Goal: Navigation & Orientation: Find specific page/section

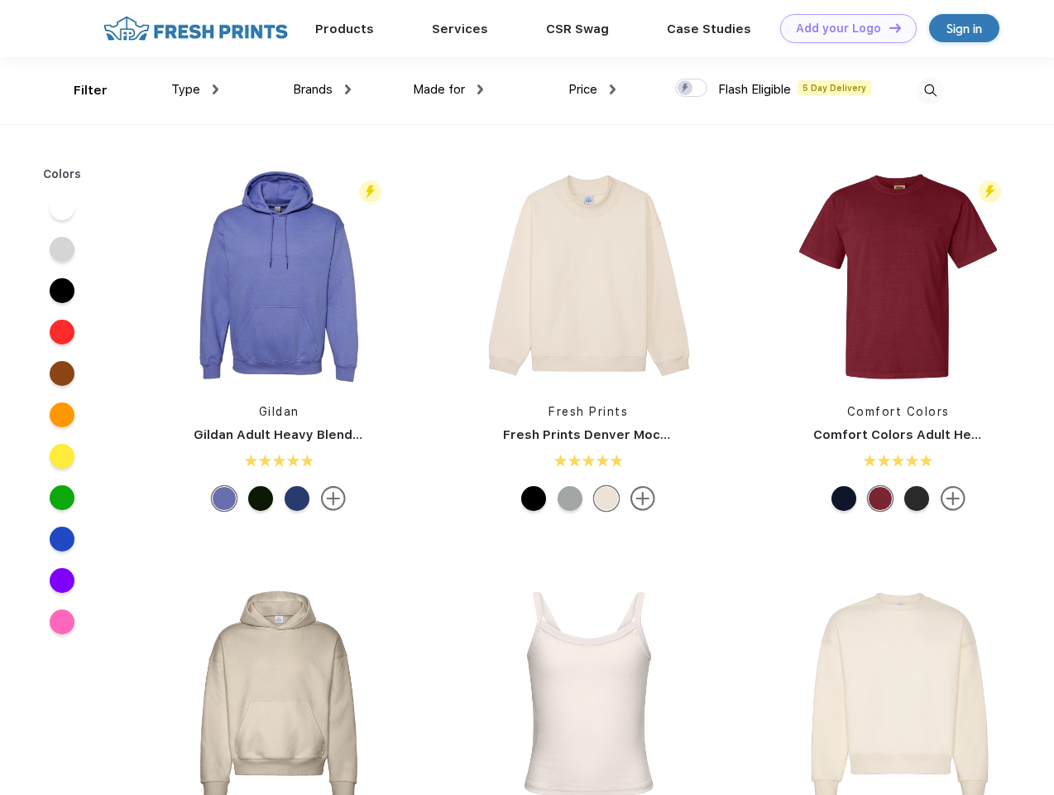
scroll to position [1, 0]
click at [843, 28] on link "Add your Logo Design Tool" at bounding box center [848, 28] width 137 height 29
click at [0, 0] on div "Design Tool" at bounding box center [0, 0] width 0 height 0
click at [888, 27] on link "Add your Logo Design Tool" at bounding box center [848, 28] width 137 height 29
click at [79, 90] on div "Filter" at bounding box center [91, 90] width 34 height 19
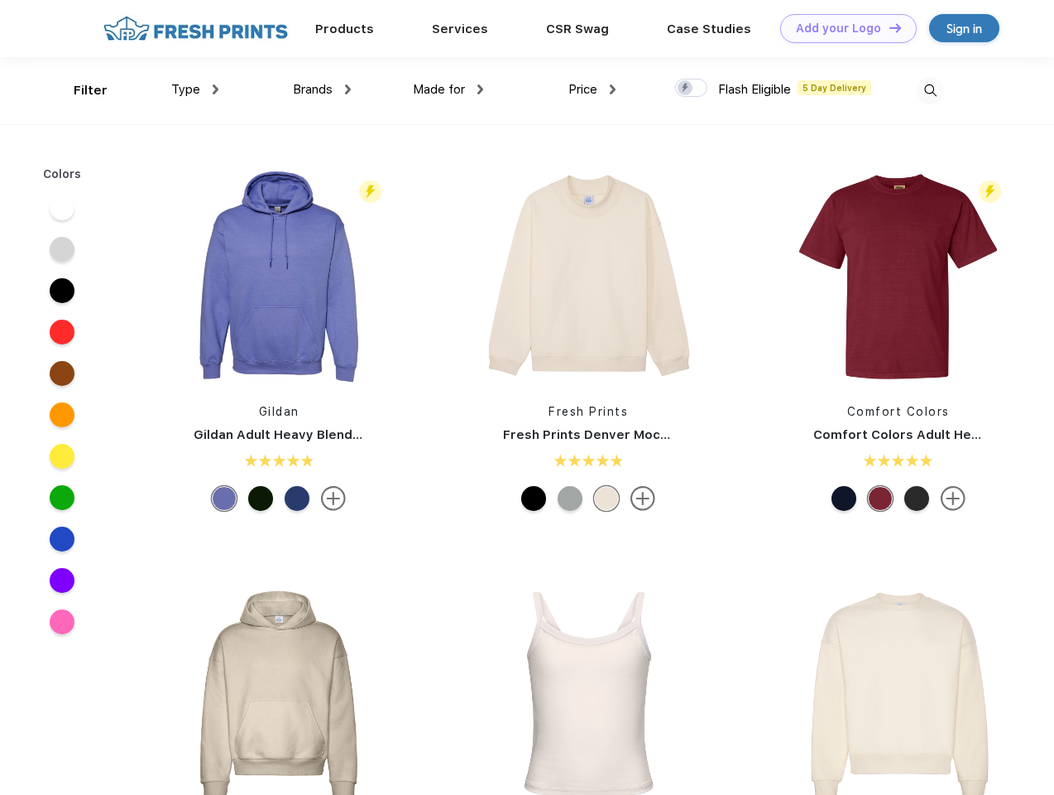
click at [195, 89] on span "Type" at bounding box center [185, 89] width 29 height 15
click at [322, 89] on span "Brands" at bounding box center [313, 89] width 40 height 15
click at [449, 89] on span "Made for" at bounding box center [439, 89] width 52 height 15
click at [593, 89] on span "Price" at bounding box center [583, 89] width 29 height 15
click at [692, 89] on div at bounding box center [691, 88] width 32 height 18
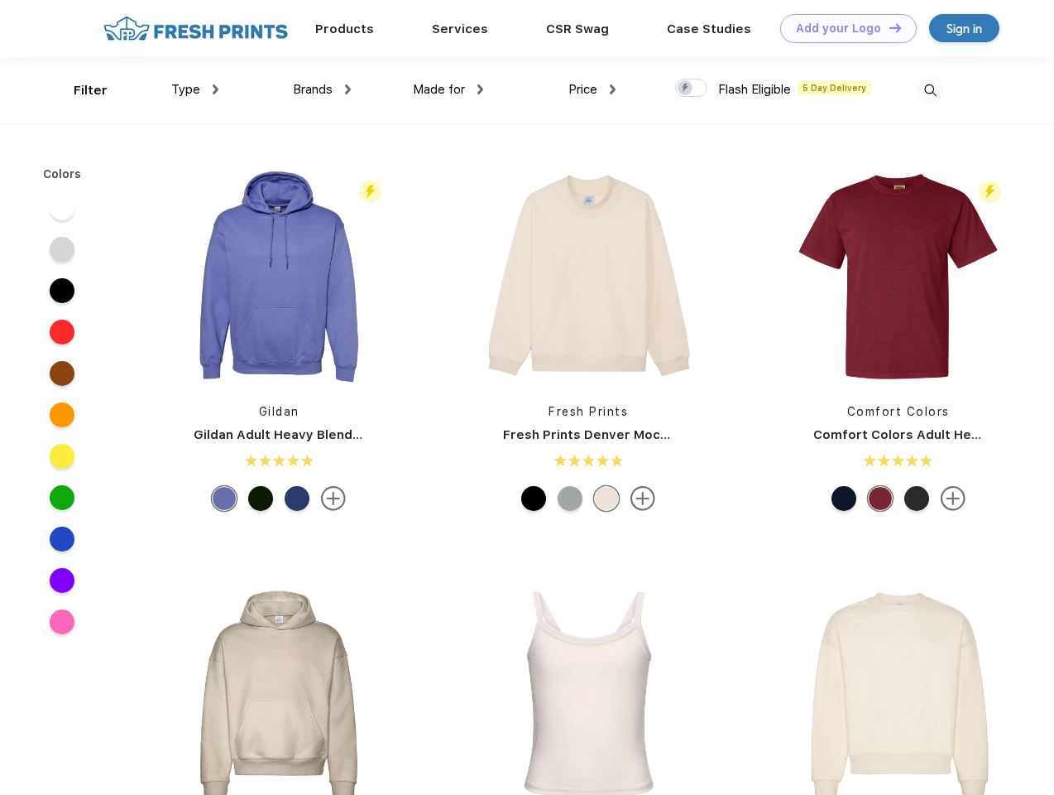
click at [686, 89] on input "checkbox" at bounding box center [680, 83] width 11 height 11
click at [930, 90] on img at bounding box center [930, 90] width 27 height 27
